Goal: Find specific page/section: Find specific page/section

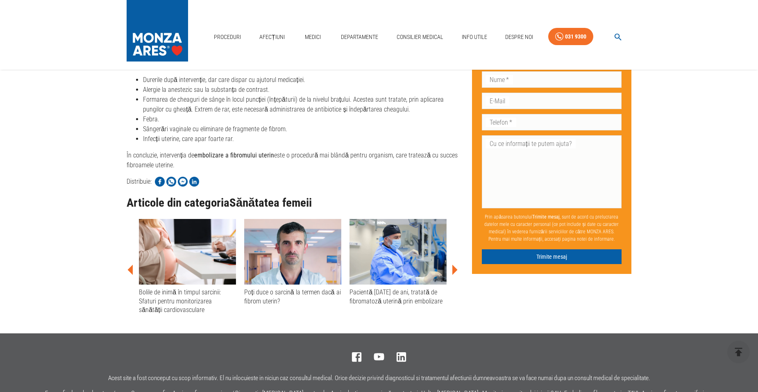
scroll to position [1573, 0]
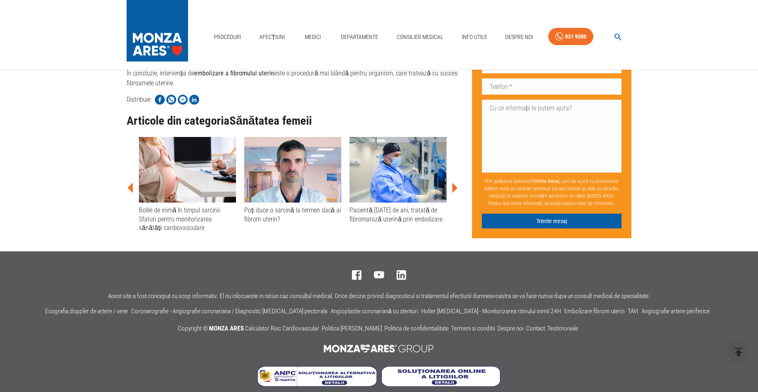
click at [175, 43] on img at bounding box center [157, 28] width 61 height 57
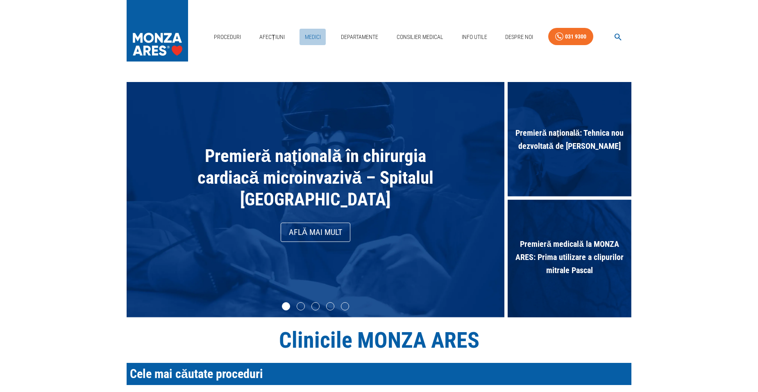
click at [314, 36] on link "Medici" at bounding box center [313, 37] width 26 height 17
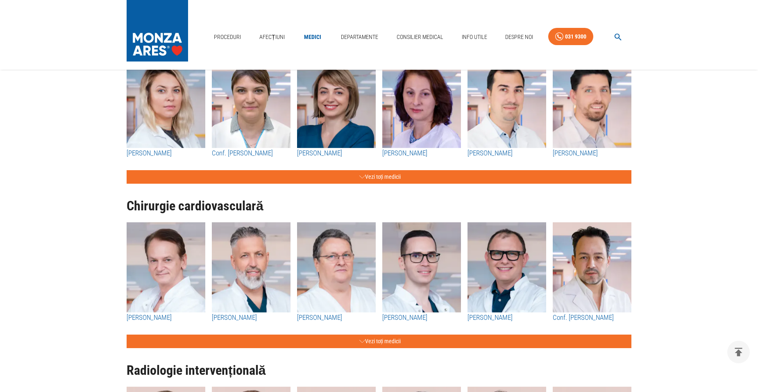
scroll to position [860, 0]
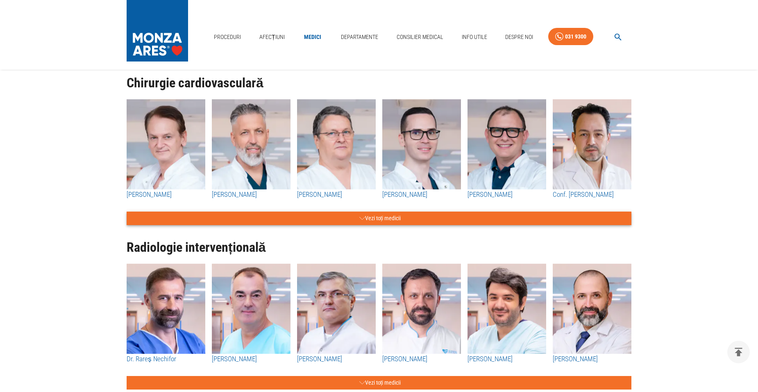
click at [381, 216] on button "Vezi toți medicii" at bounding box center [379, 218] width 505 height 14
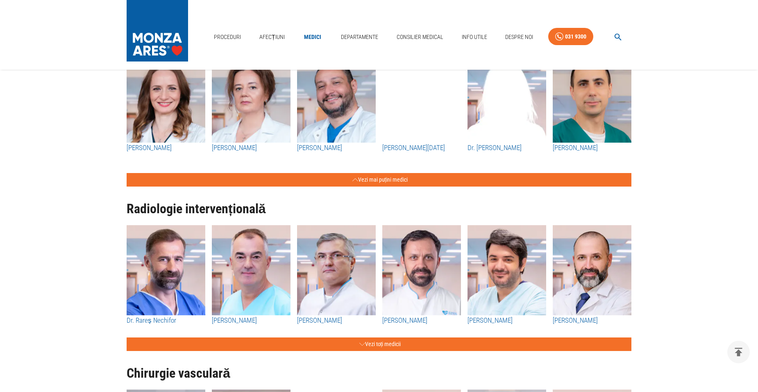
scroll to position [1147, 0]
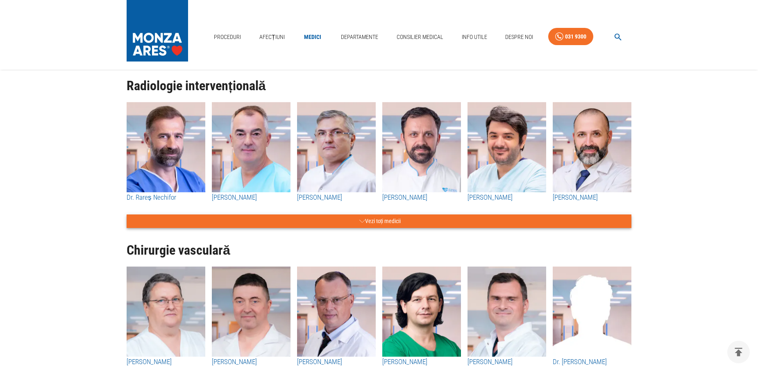
click at [386, 219] on button "Vezi toți medicii" at bounding box center [379, 221] width 505 height 14
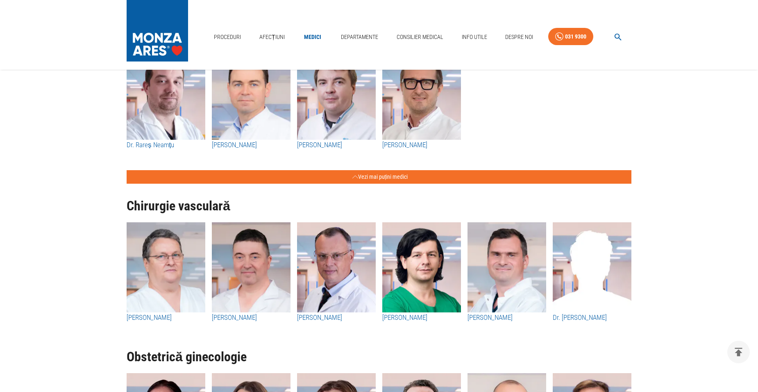
scroll to position [1598, 0]
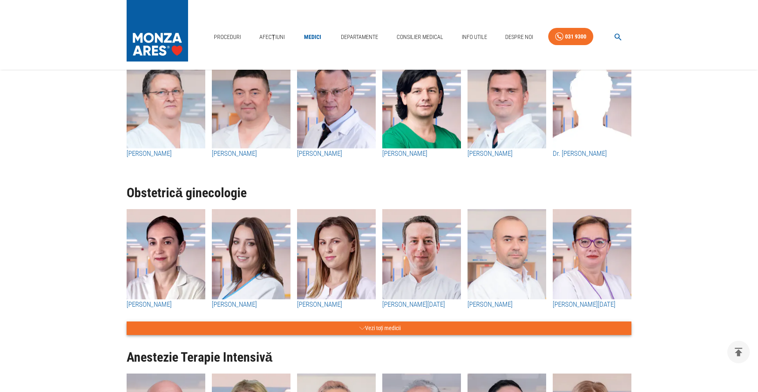
click at [373, 328] on button "Vezi toți medicii" at bounding box center [379, 328] width 505 height 14
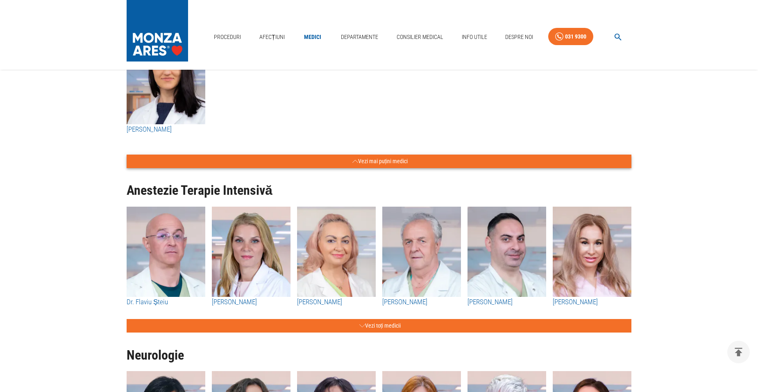
scroll to position [2049, 0]
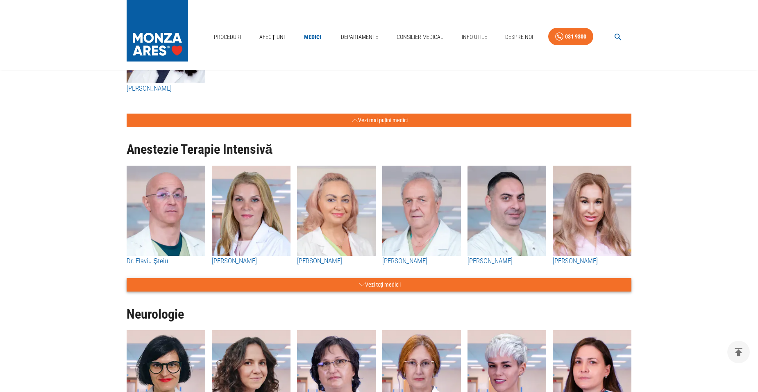
click at [390, 286] on button "Vezi toți medicii" at bounding box center [379, 285] width 505 height 14
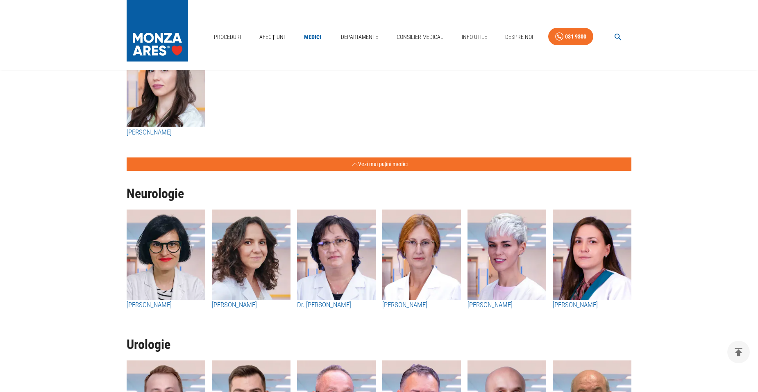
scroll to position [2376, 0]
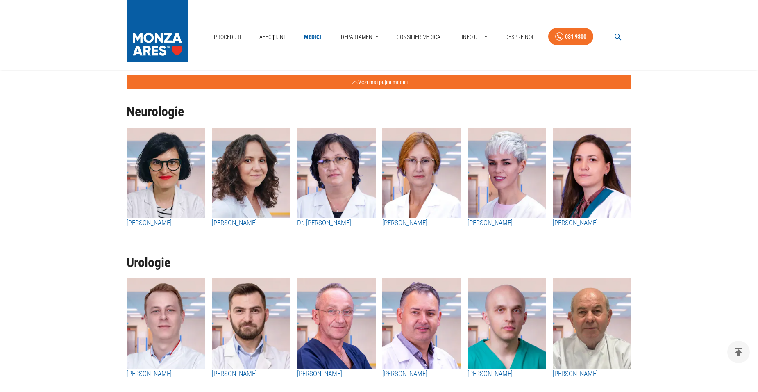
click at [166, 220] on h3 "[PERSON_NAME]" at bounding box center [166, 223] width 79 height 11
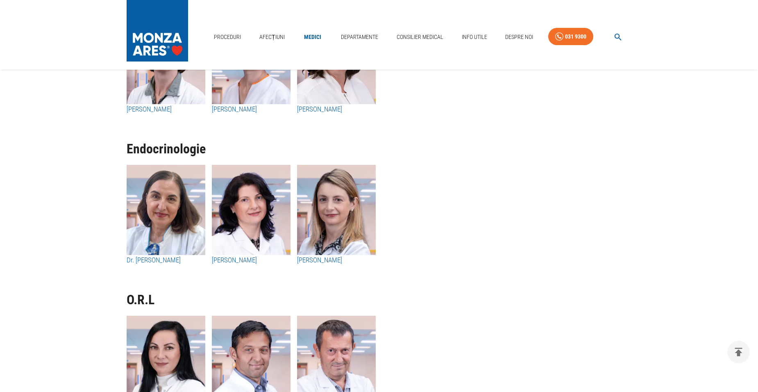
scroll to position [4179, 0]
